Goal: Transaction & Acquisition: Purchase product/service

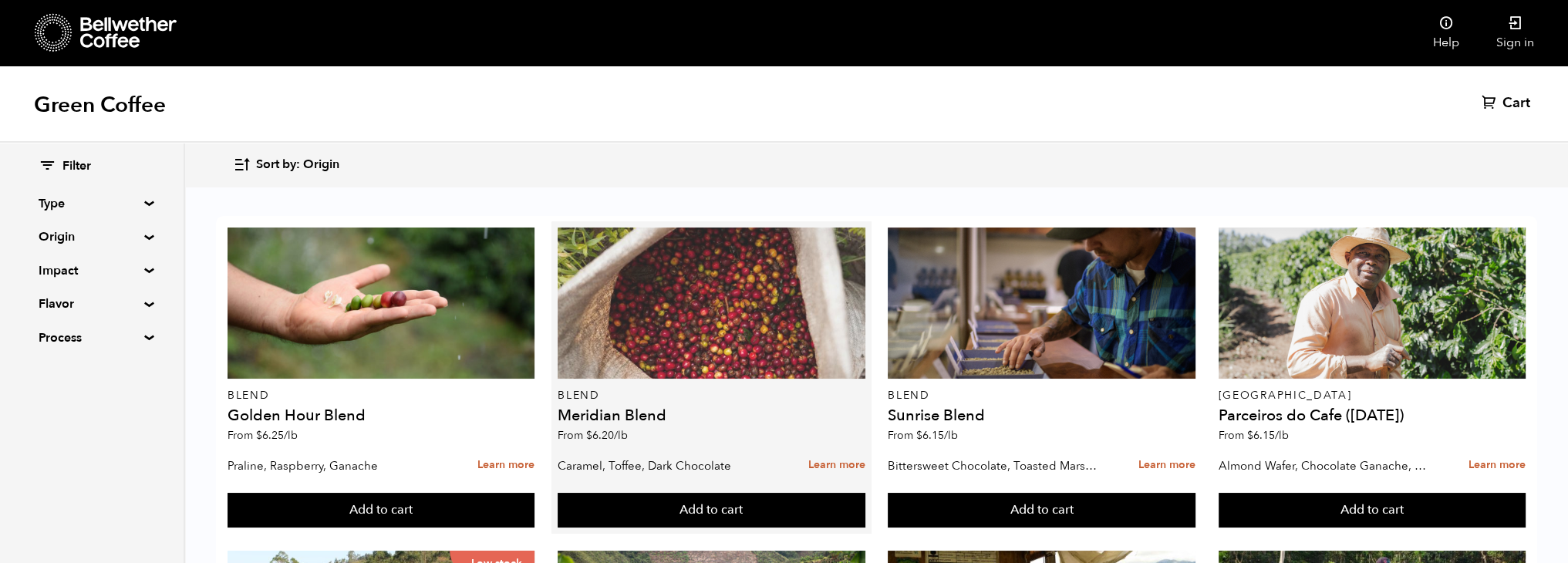
click at [704, 349] on div at bounding box center [711, 303] width 308 height 151
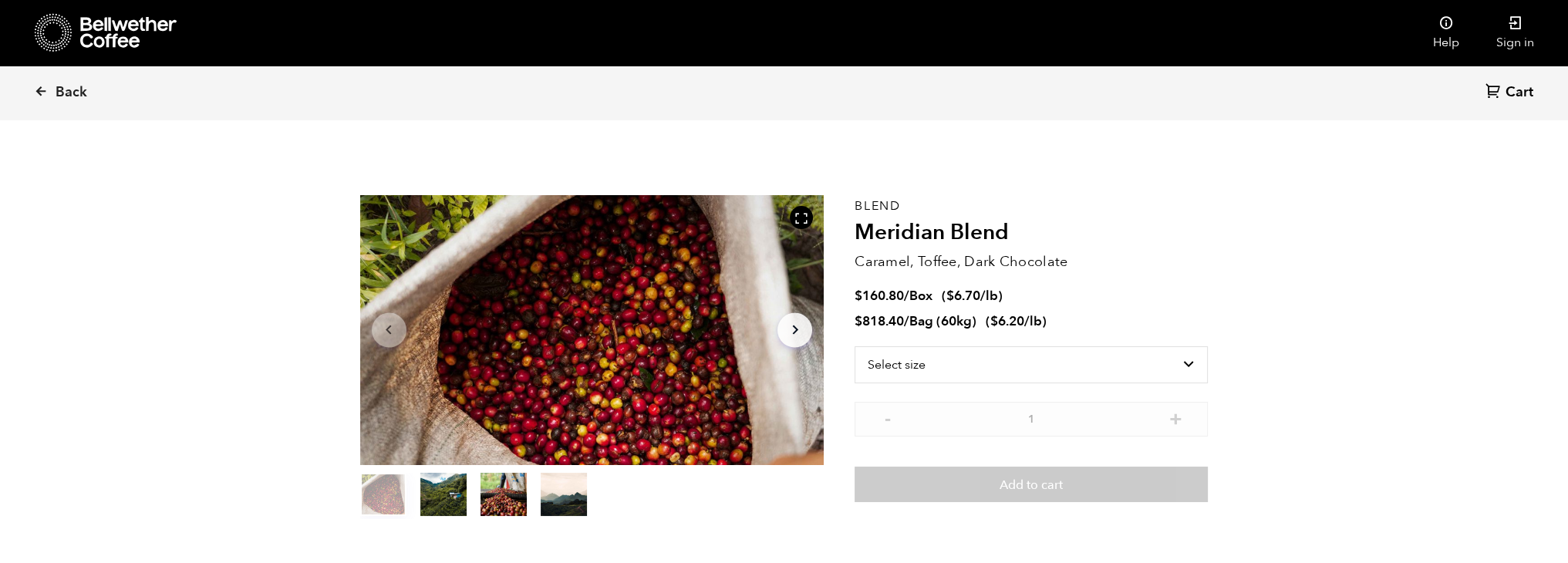
scroll to position [670, 822]
click at [1154, 362] on select "Select size Bag (60kg) (132 lbs) Box (24 lbs)" at bounding box center [1030, 366] width 353 height 37
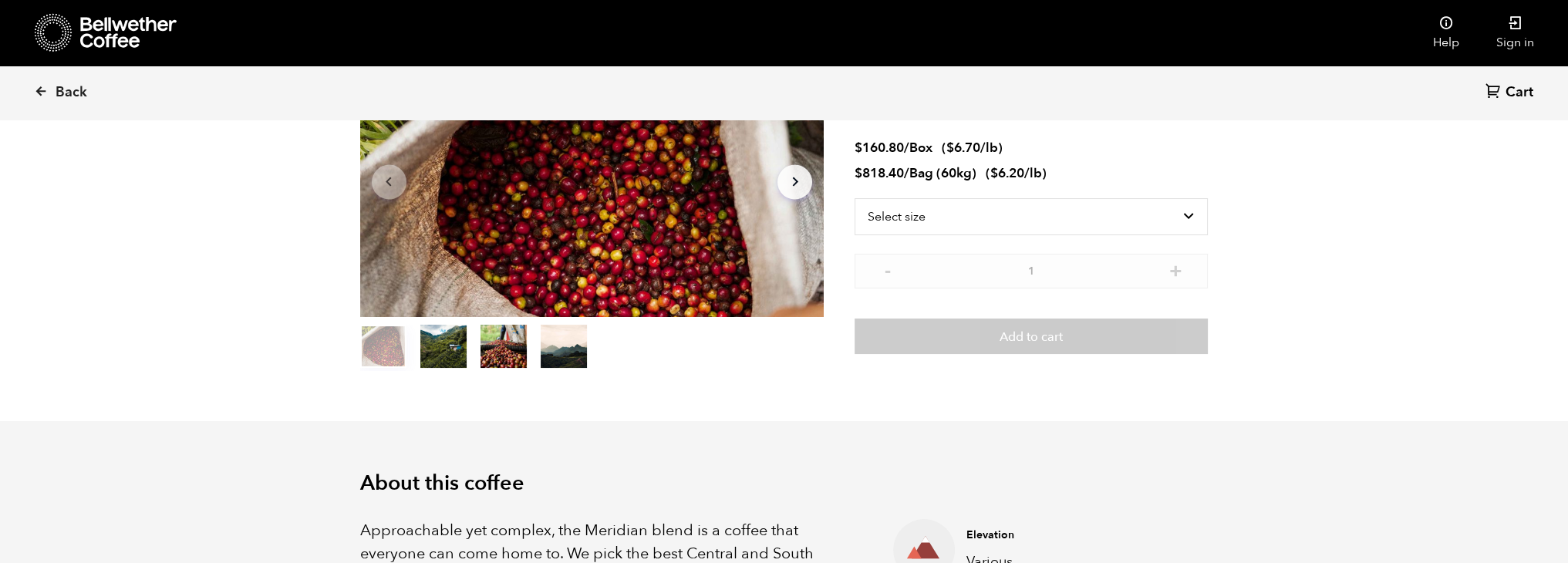
scroll to position [154, 0]
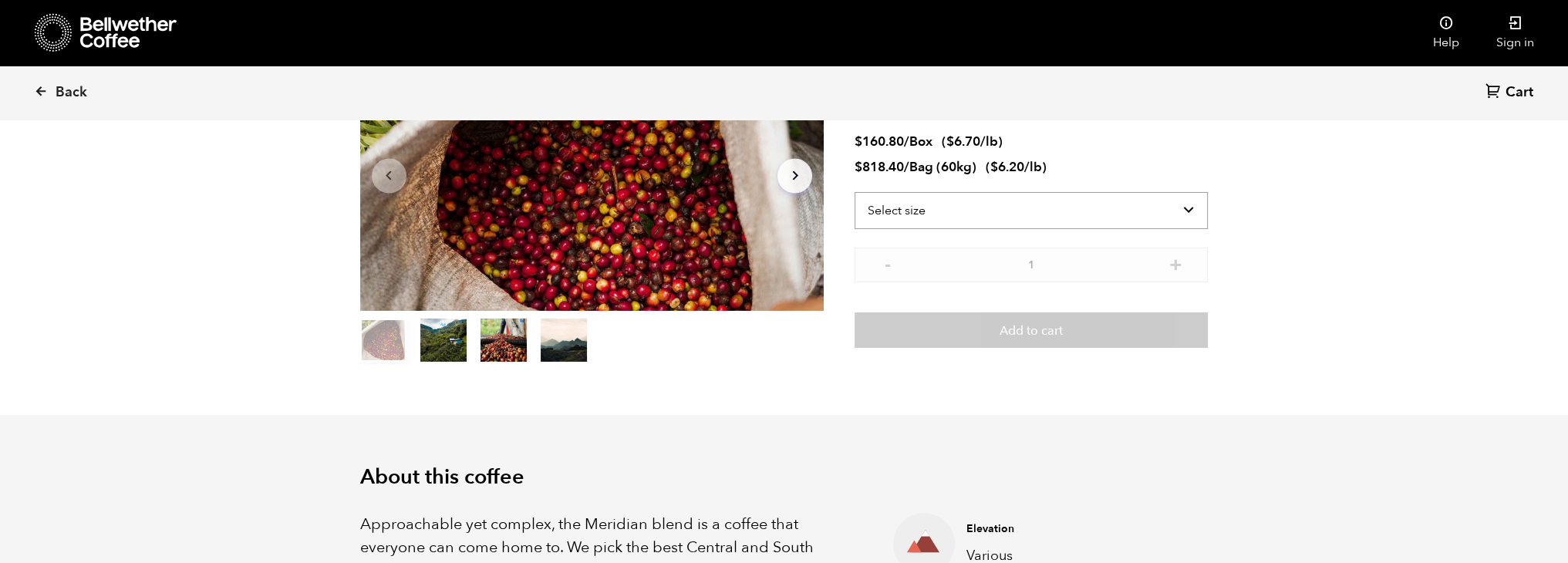
click at [1197, 206] on select "Select size Bag (60kg) (132 lbs) Box (24 lbs)" at bounding box center [1030, 211] width 353 height 37
select select "box"
click at [854, 193] on select "Select size Bag (60kg) (132 lbs) Box (24 lbs)" at bounding box center [1030, 211] width 353 height 37
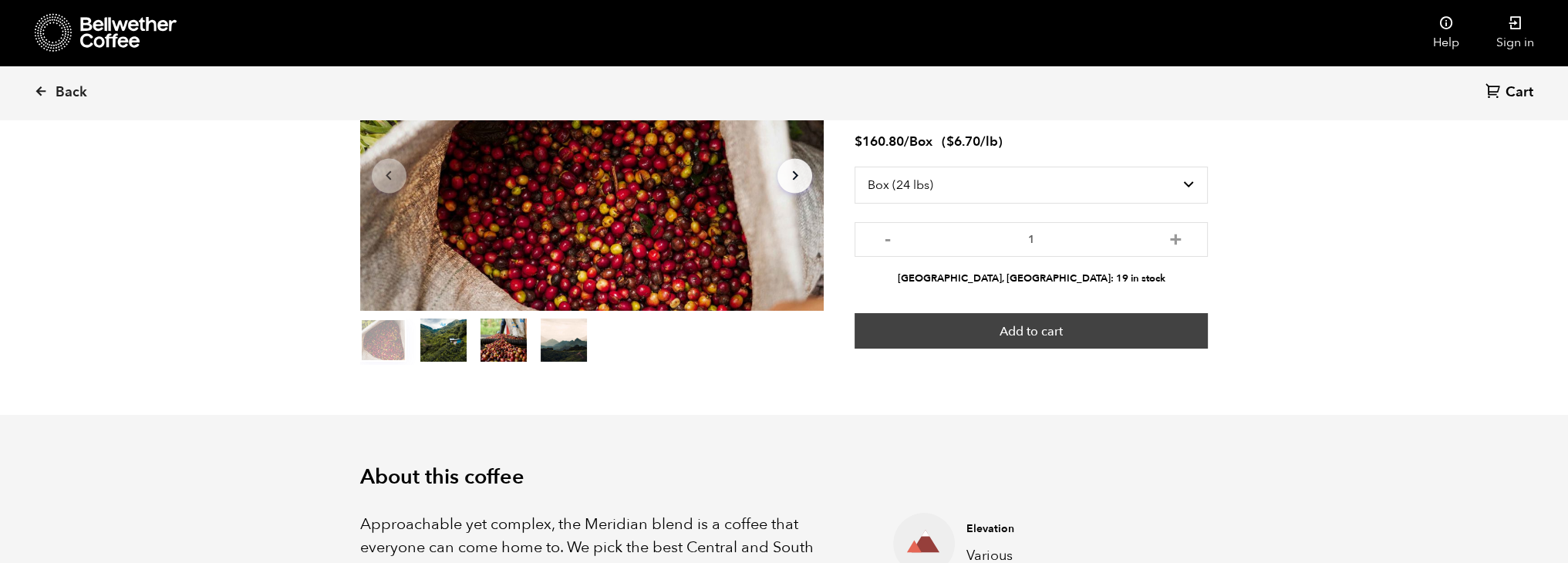
click at [1013, 338] on button "Add to cart" at bounding box center [1030, 331] width 353 height 36
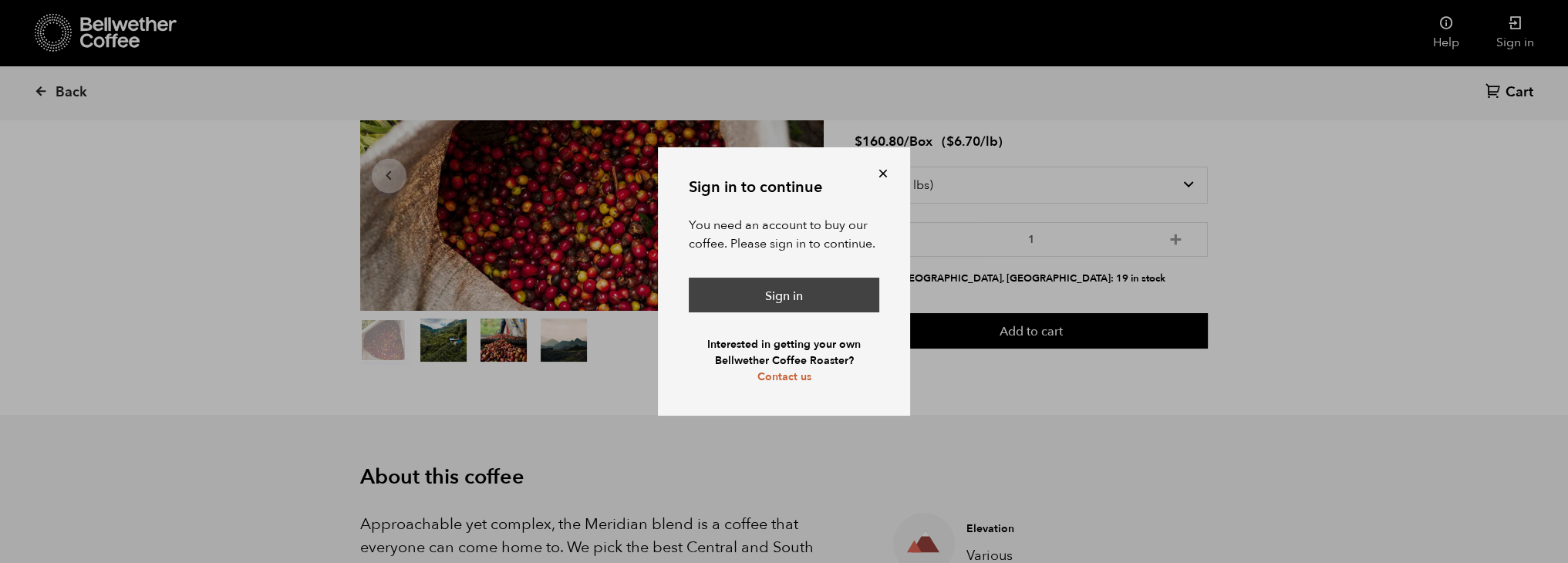
click at [745, 310] on link "Sign in" at bounding box center [784, 296] width 191 height 36
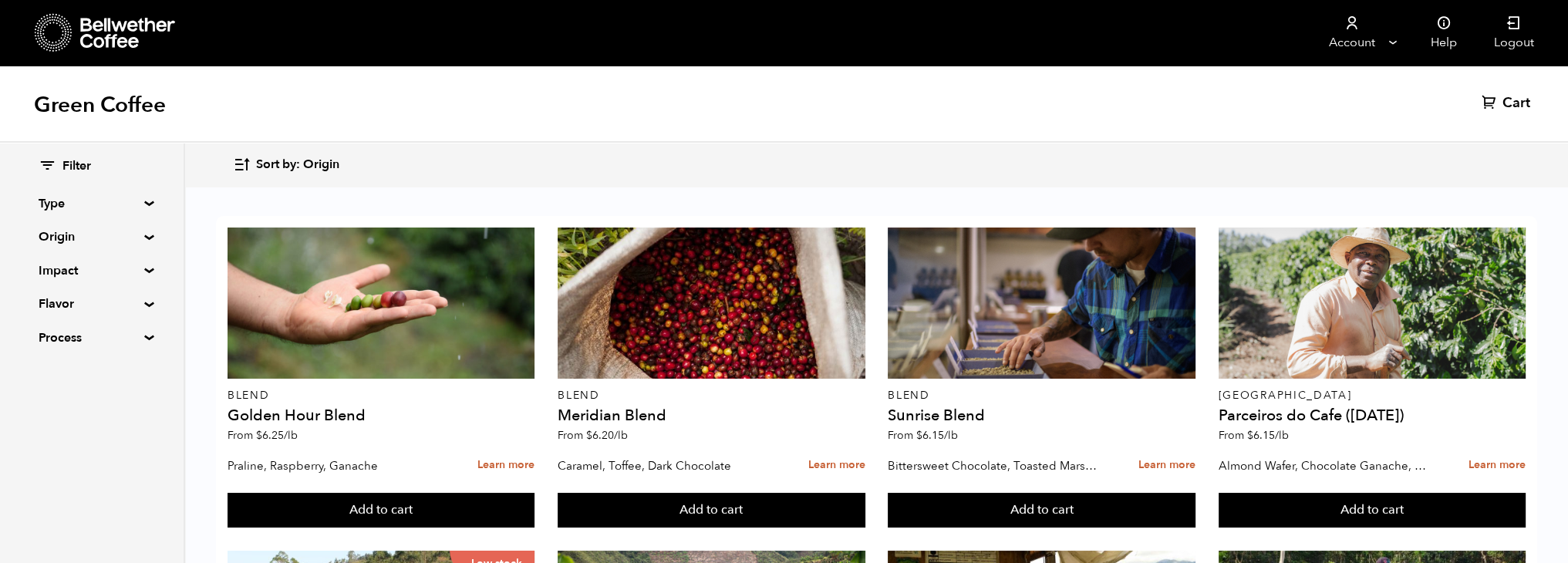
click at [1519, 104] on span "Cart" at bounding box center [1516, 103] width 28 height 19
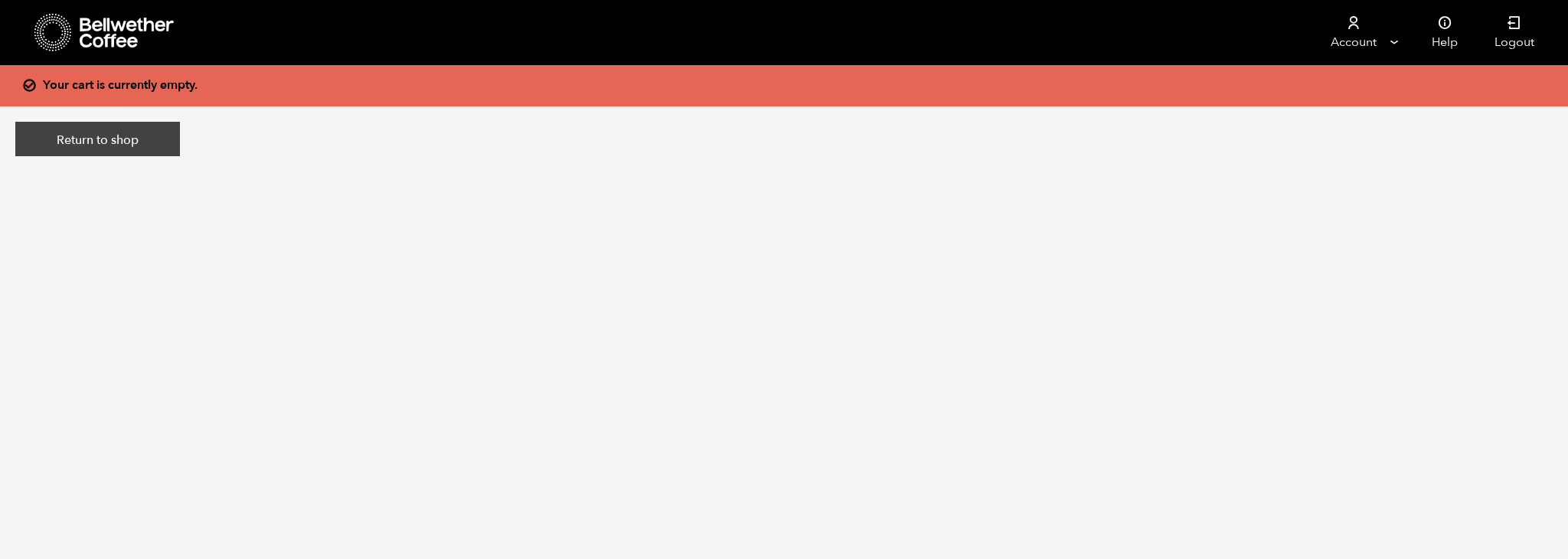
click at [62, 136] on link "Return to shop" at bounding box center [98, 140] width 164 height 35
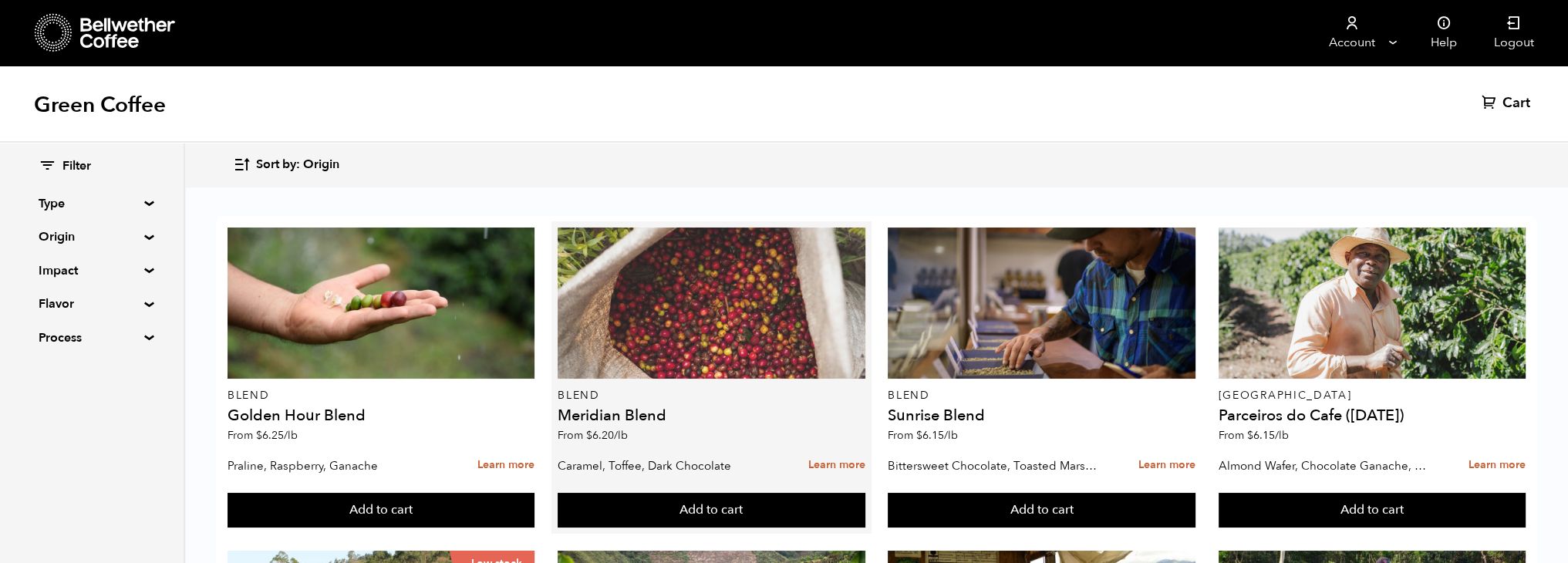
click at [766, 334] on div at bounding box center [711, 303] width 308 height 151
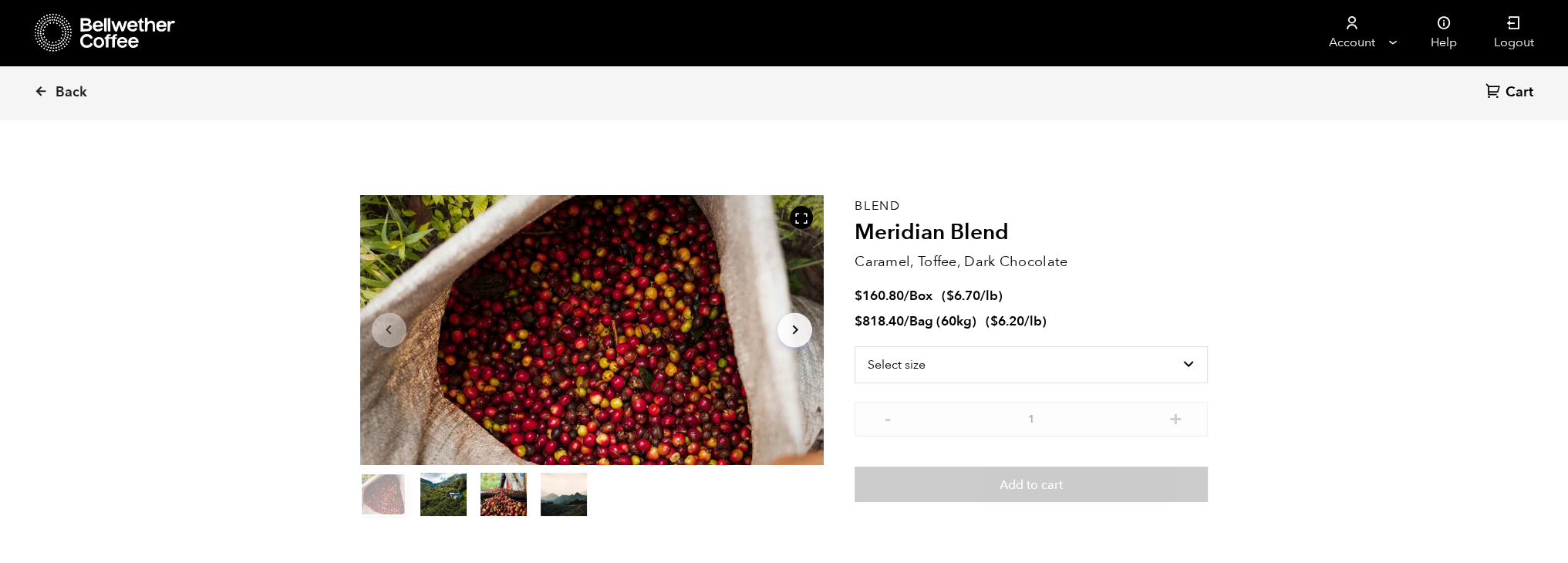
scroll to position [670, 822]
click at [1195, 362] on select "Select size Bag (60kg) (132 lbs) Box (24 lbs)" at bounding box center [1030, 366] width 353 height 37
select select "box"
click at [854, 347] on select "Select size Bag (60kg) (132 lbs) Box (24 lbs)" at bounding box center [1030, 366] width 353 height 37
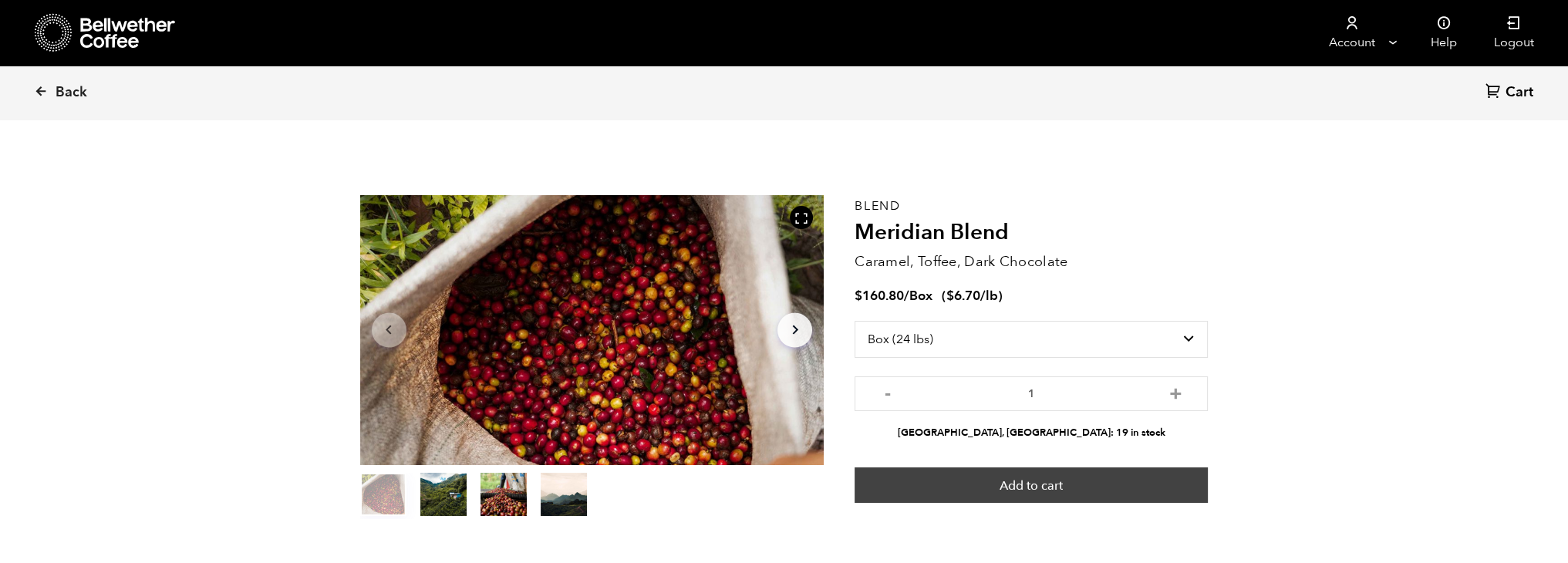
click at [1126, 473] on button "Add to cart" at bounding box center [1030, 486] width 353 height 36
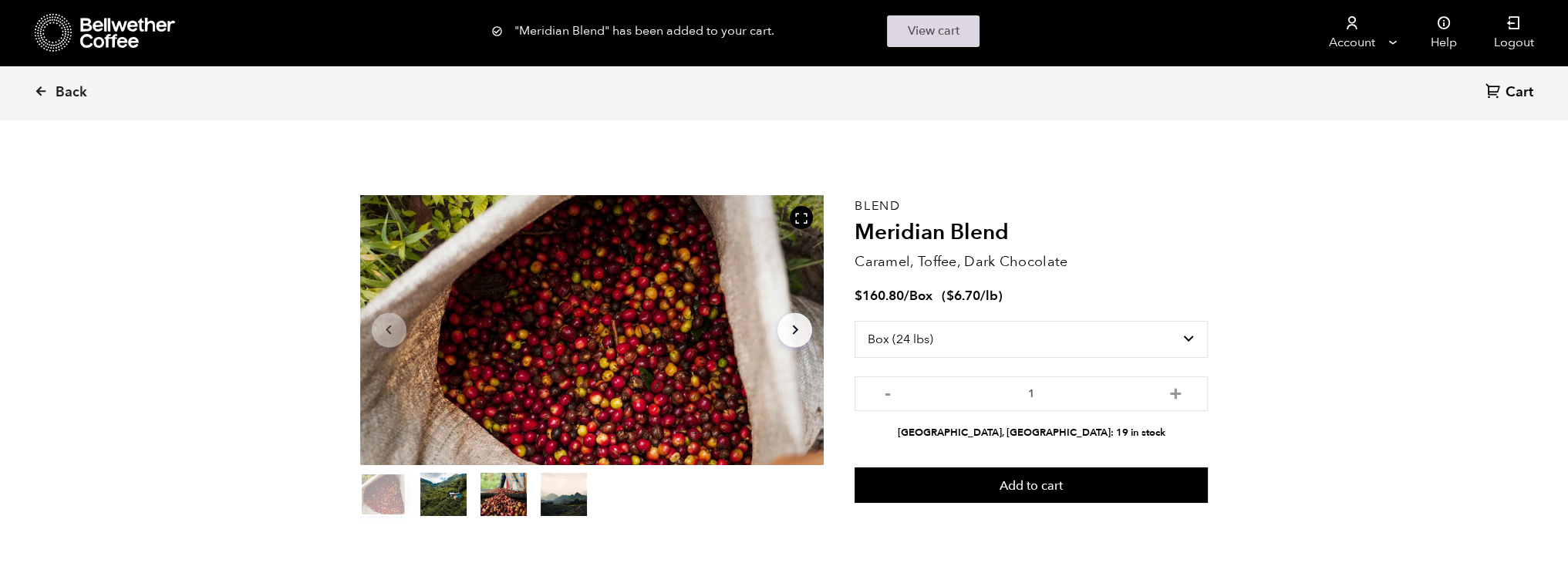
click at [939, 32] on link "View cart" at bounding box center [933, 31] width 93 height 32
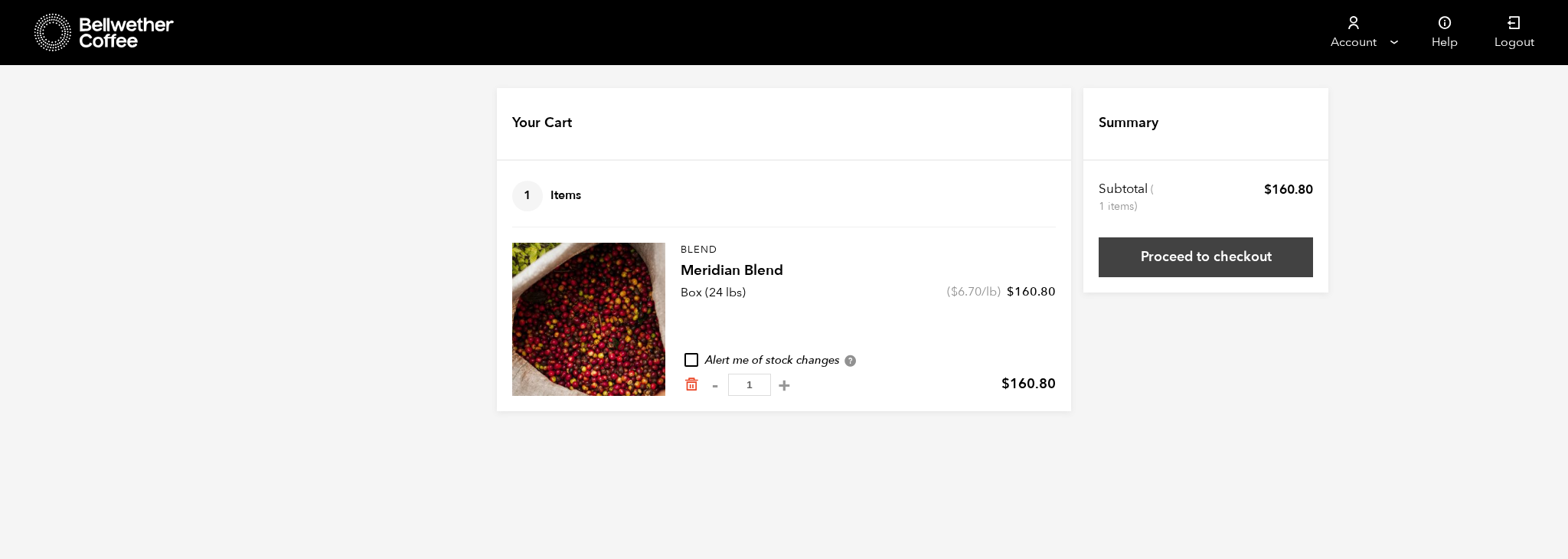
click at [1263, 252] on link "Proceed to checkout" at bounding box center [1206, 257] width 214 height 40
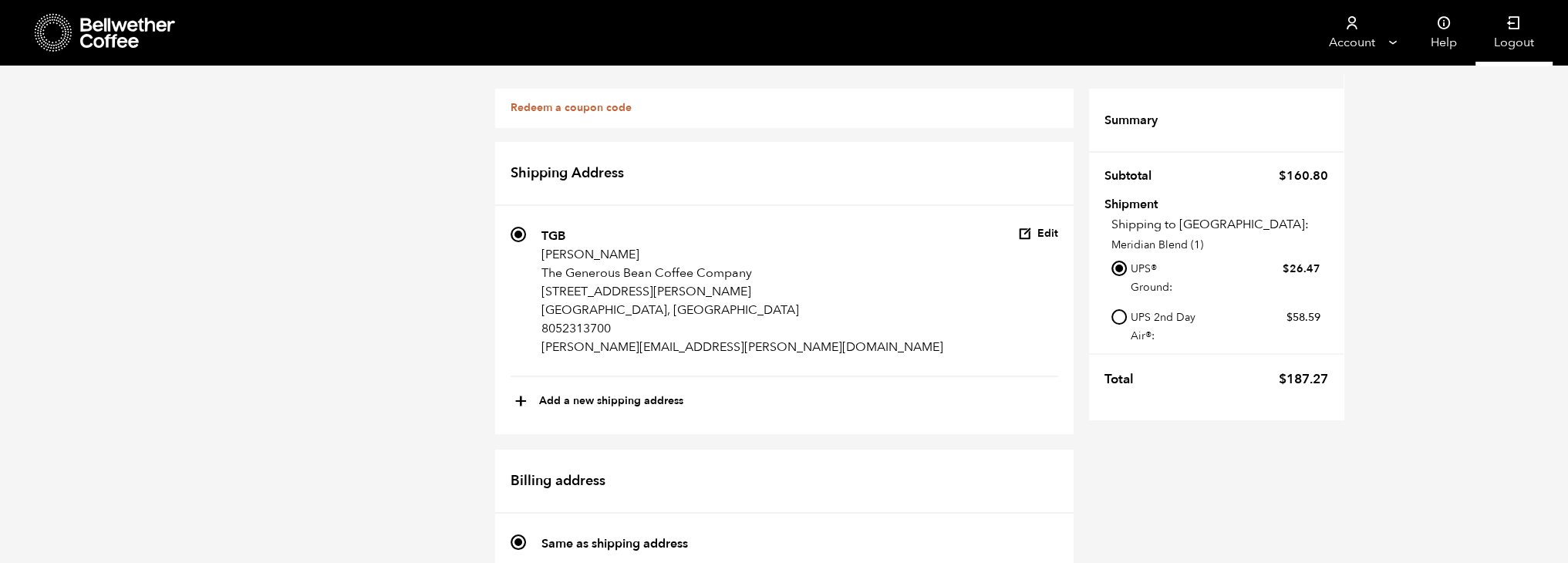
click at [1509, 38] on link "Logout" at bounding box center [1514, 32] width 77 height 66
